Goal: Task Accomplishment & Management: Manage account settings

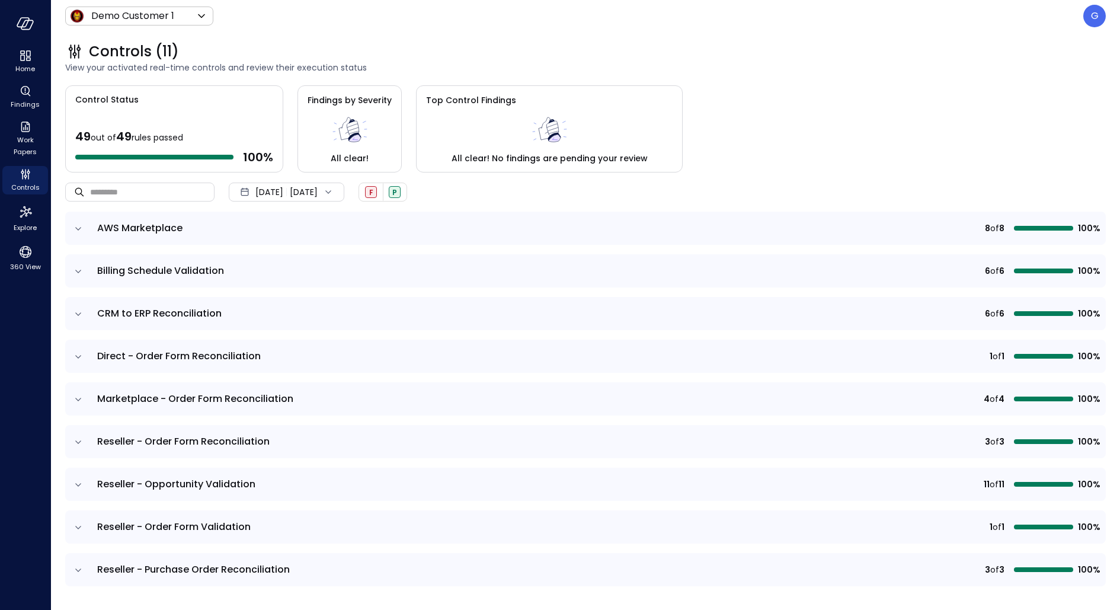
click at [1088, 25] on div "G" at bounding box center [1094, 16] width 23 height 23
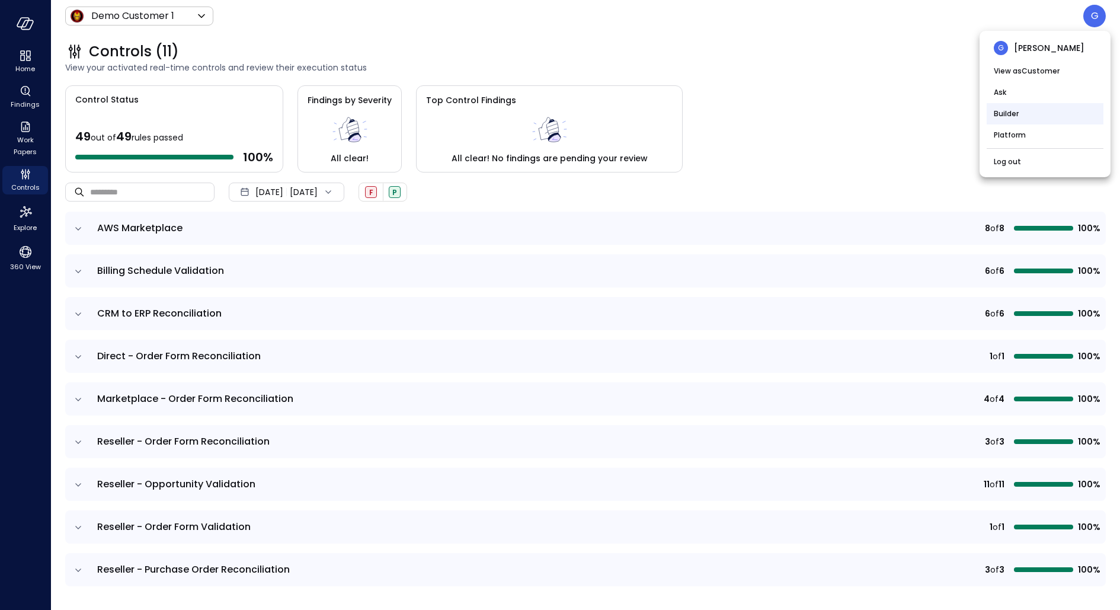
click at [1037, 107] on li "Builder" at bounding box center [1044, 113] width 117 height 21
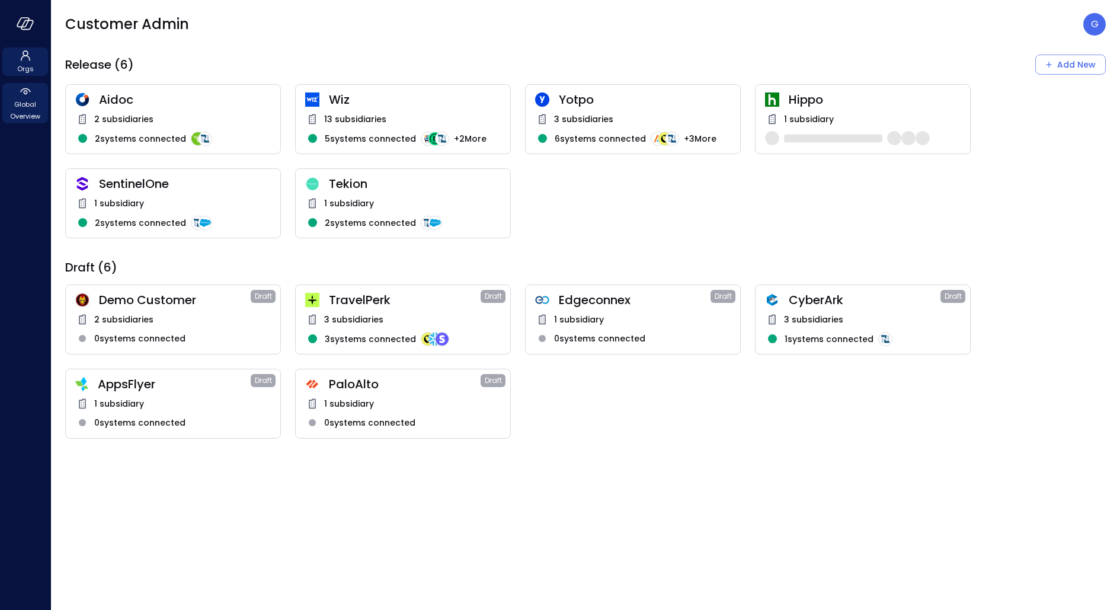
click at [30, 105] on span "Global Overview" at bounding box center [25, 110] width 36 height 24
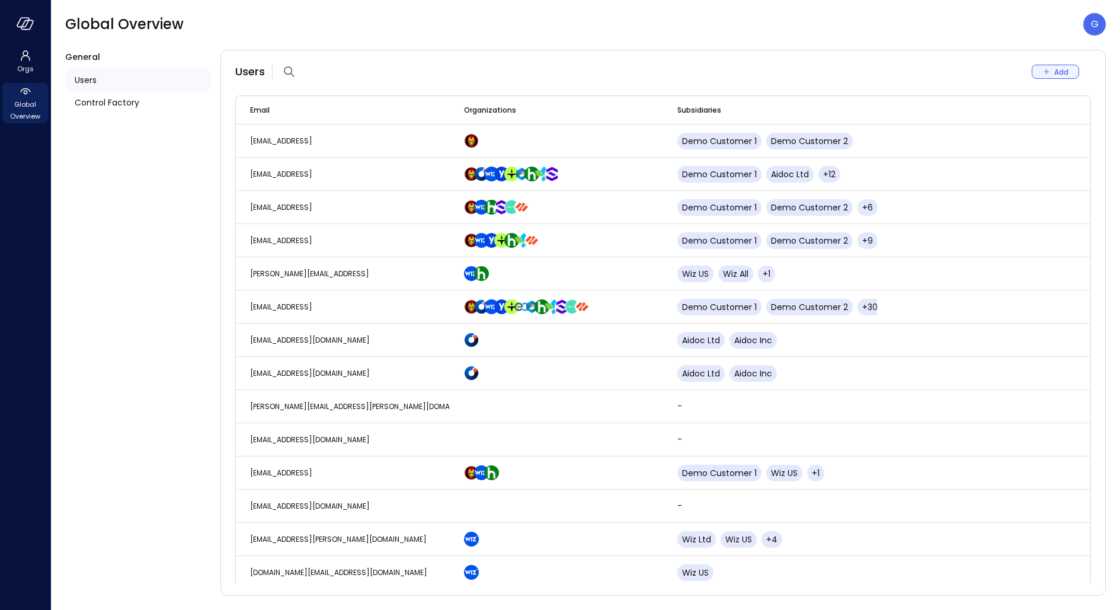
click at [1056, 68] on div "Add" at bounding box center [1061, 72] width 14 height 12
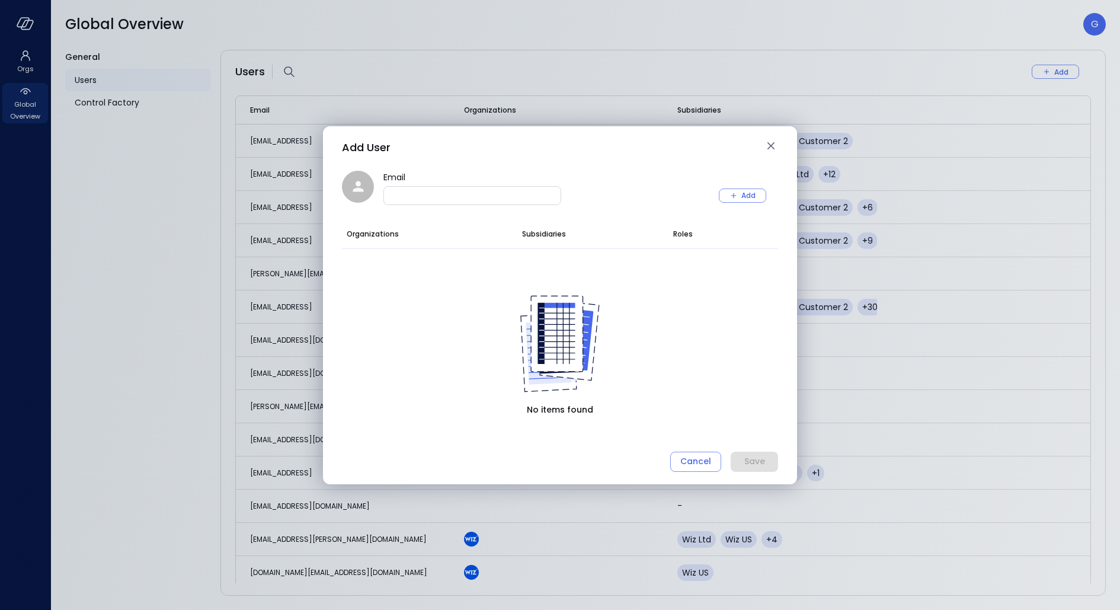
click at [457, 199] on input "Email" at bounding box center [472, 195] width 177 height 12
type input "**********"
click at [638, 167] on div at bounding box center [560, 165] width 436 height 9
click at [745, 198] on div "Add" at bounding box center [748, 195] width 14 height 12
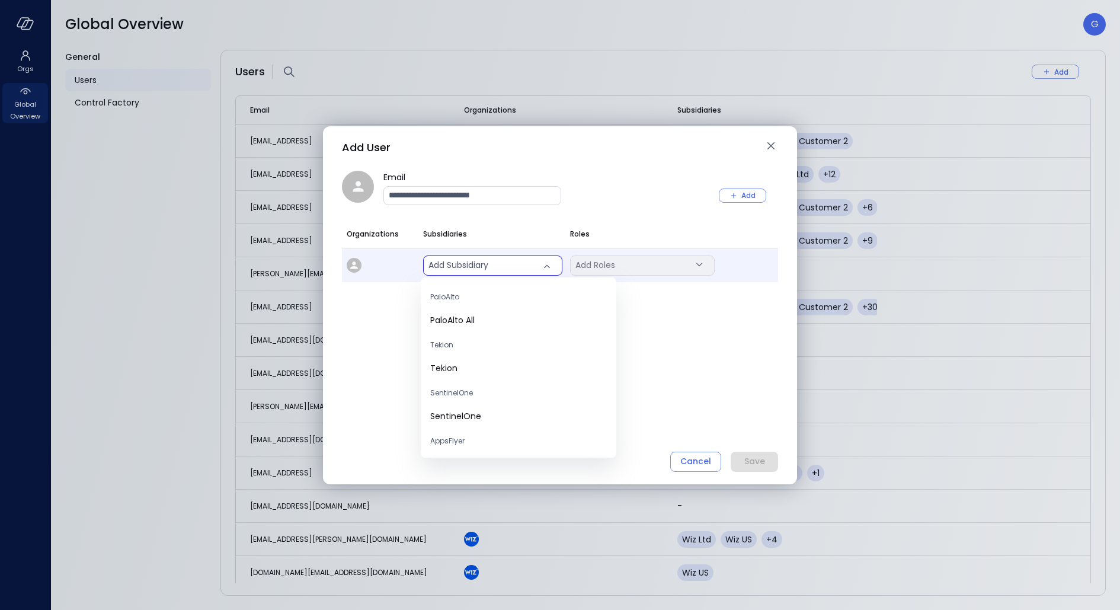
click at [509, 267] on body "Orgs Global Overview Global Overview G General Users Control Factory Users Add …" at bounding box center [560, 305] width 1120 height 610
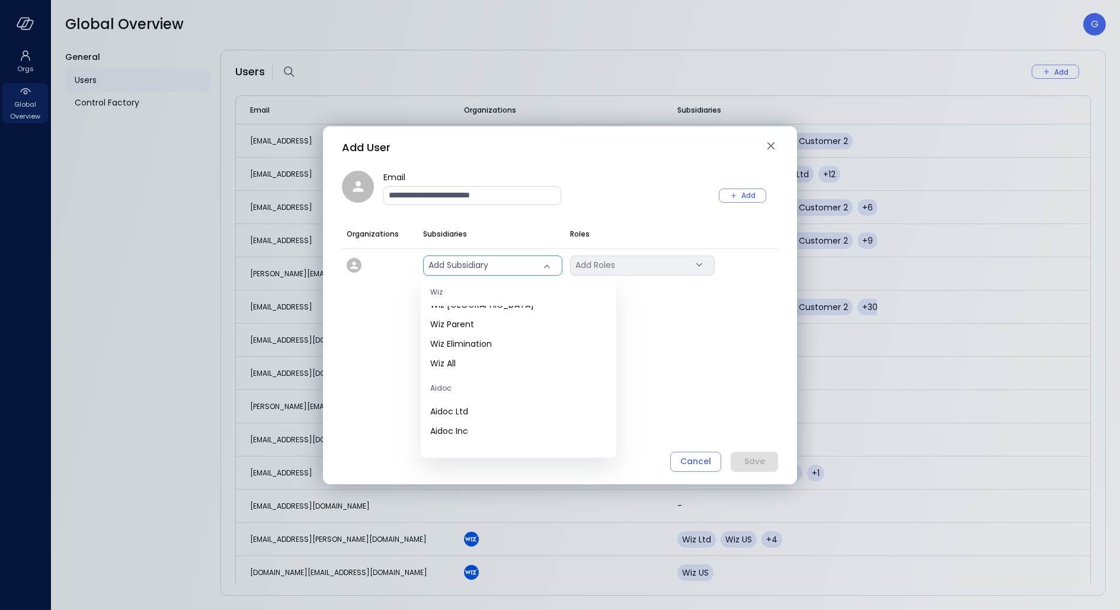
scroll to position [835, 0]
click at [472, 424] on span "Demo Customer 1" at bounding box center [518, 423] width 177 height 12
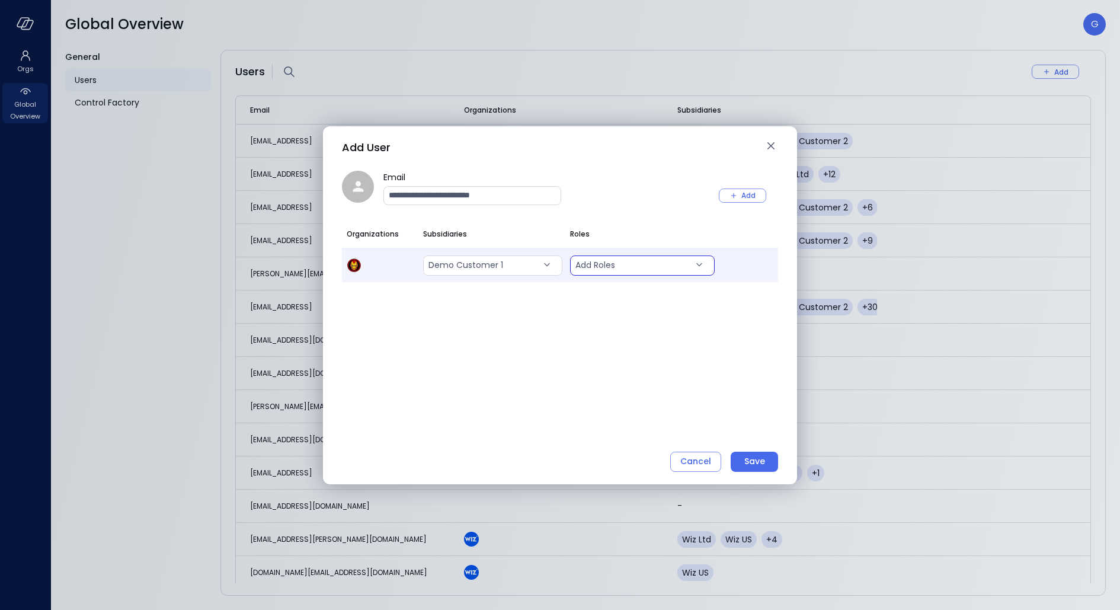
click at [604, 270] on body "Orgs Global Overview Global Overview G General Users Control Factory Users Add …" at bounding box center [560, 305] width 1120 height 610
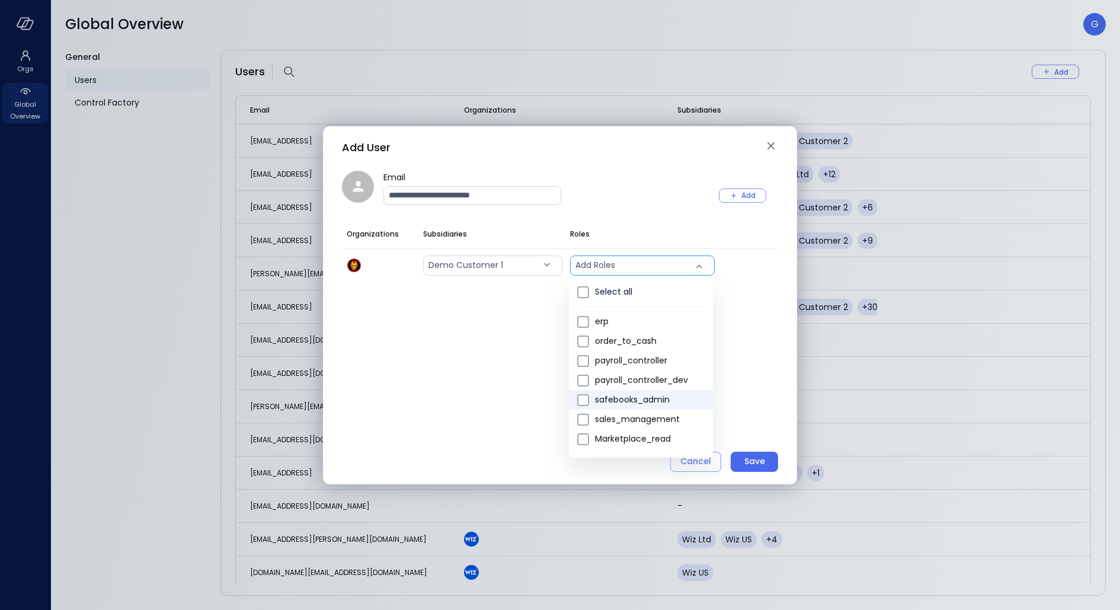
click at [620, 393] on span "safebooks_admin" at bounding box center [649, 399] width 108 height 12
type input "*"
click at [525, 328] on div at bounding box center [560, 305] width 1120 height 610
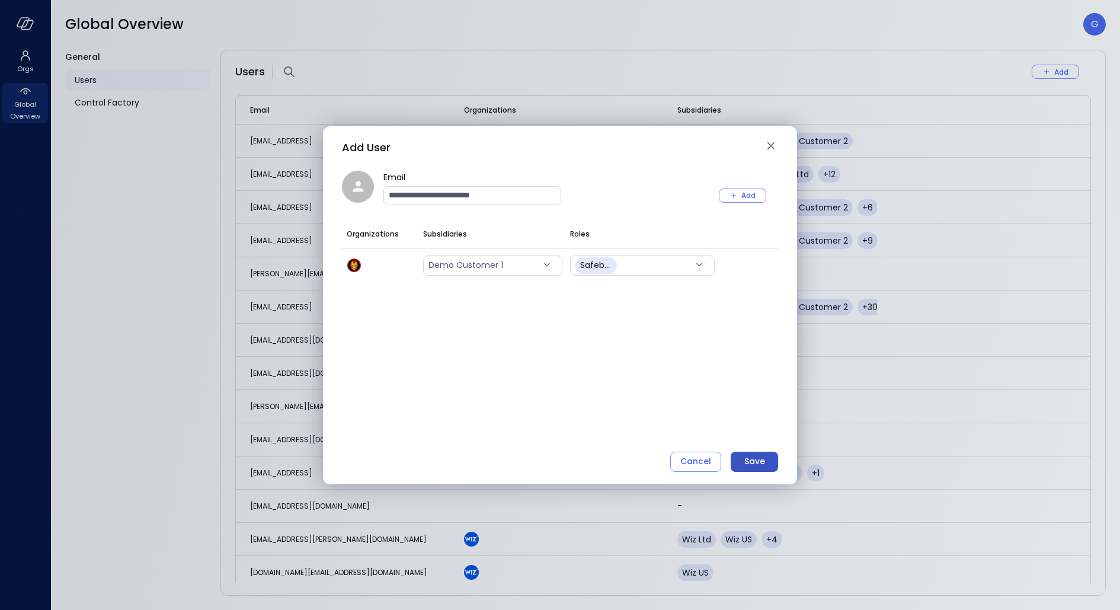
click at [752, 459] on div "Save" at bounding box center [754, 461] width 21 height 15
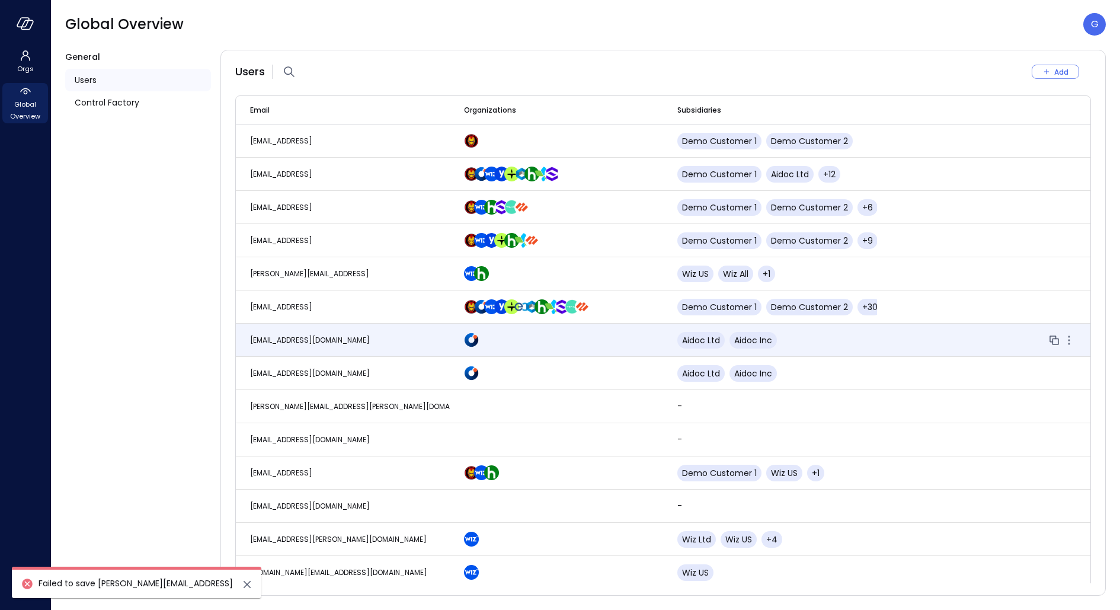
scroll to position [2826, 0]
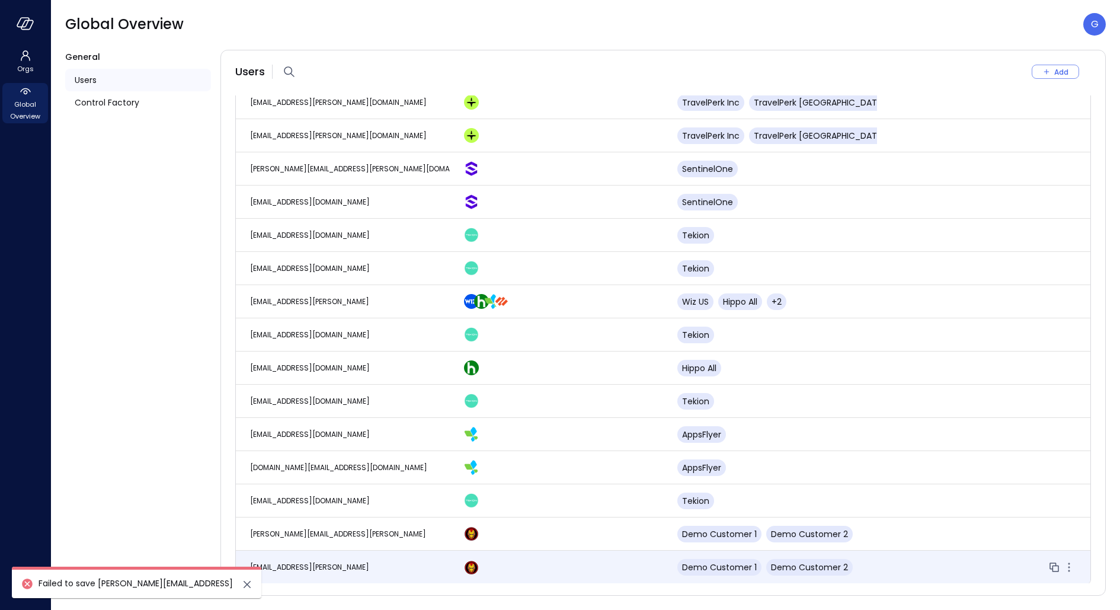
click at [379, 562] on td "[EMAIL_ADDRESS][PERSON_NAME]" at bounding box center [343, 566] width 214 height 33
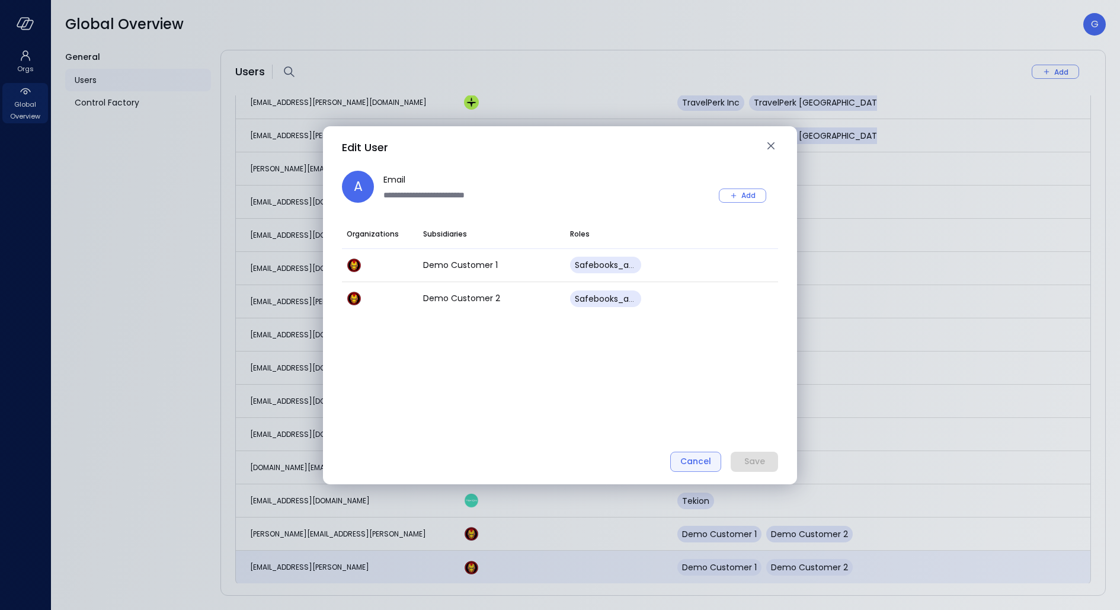
click at [694, 462] on div "Cancel" at bounding box center [695, 461] width 31 height 15
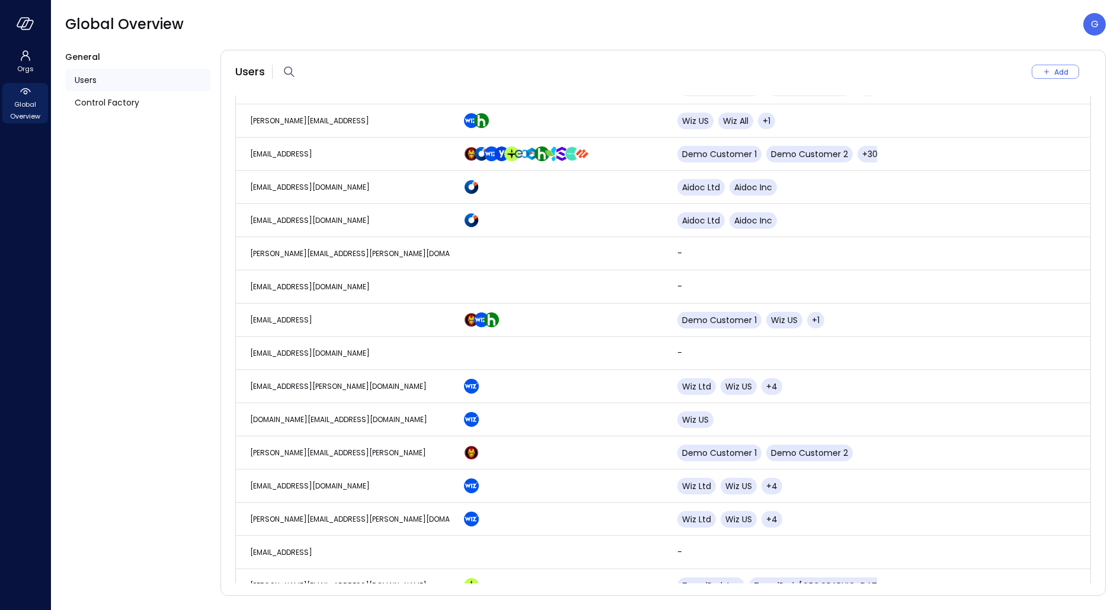
scroll to position [156, 0]
